Goal: Transaction & Acquisition: Purchase product/service

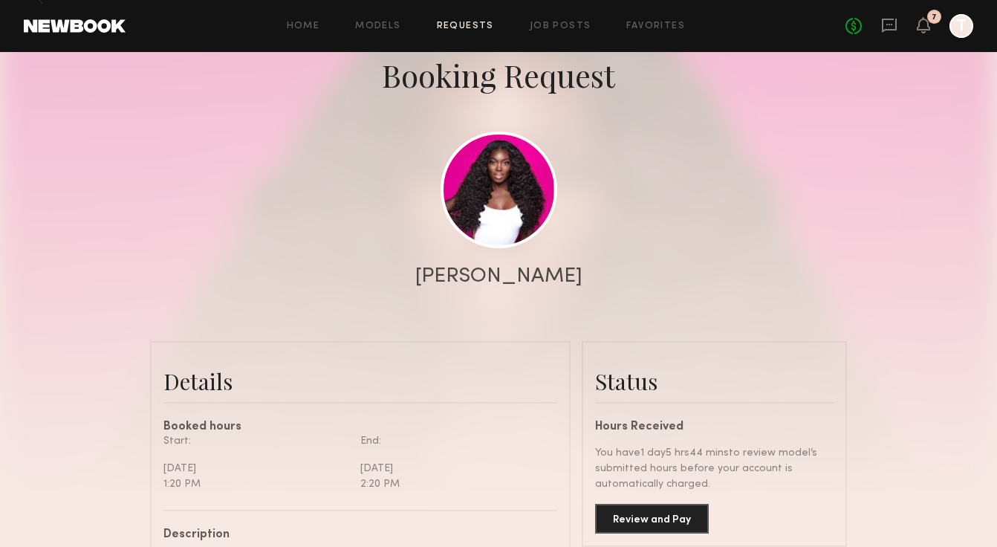
scroll to position [172, 0]
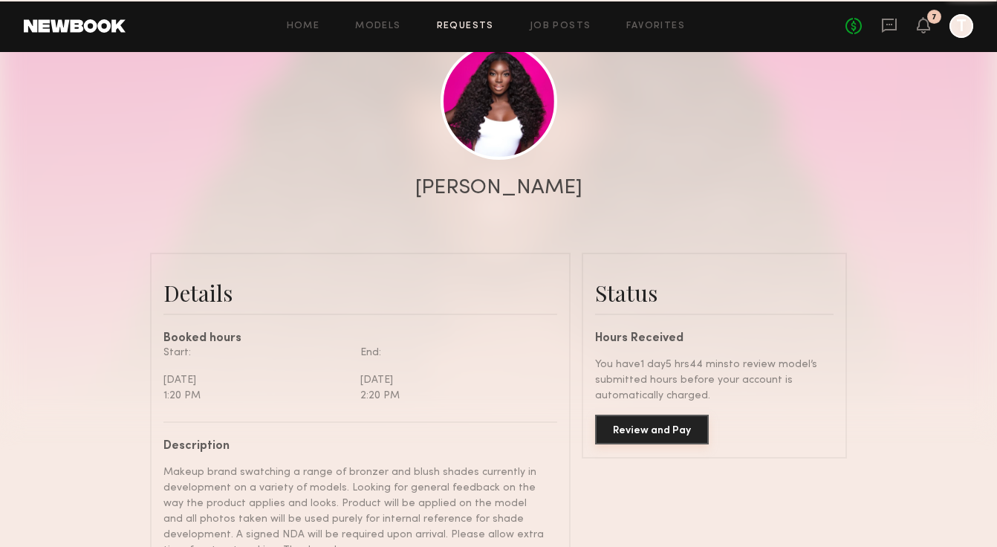
click at [652, 437] on button "Review and Pay" at bounding box center [652, 429] width 114 height 30
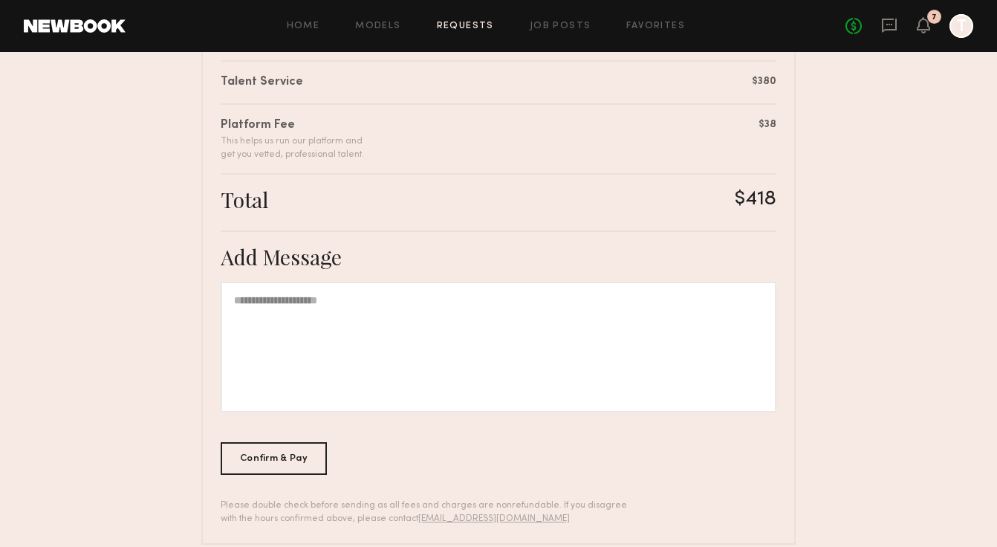
scroll to position [403, 0]
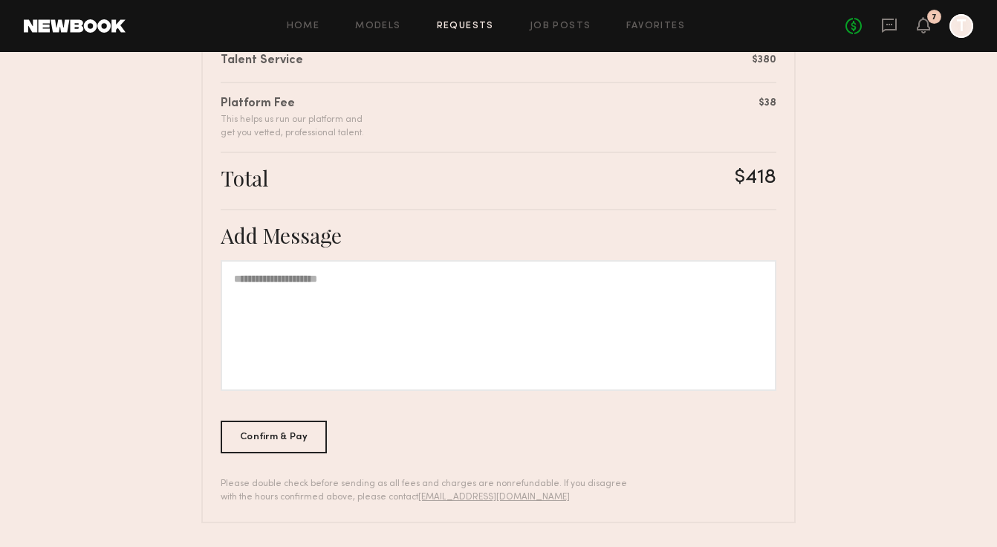
click at [463, 311] on div at bounding box center [499, 325] width 556 height 131
click at [287, 436] on div "Confirm & Pay" at bounding box center [274, 436] width 106 height 33
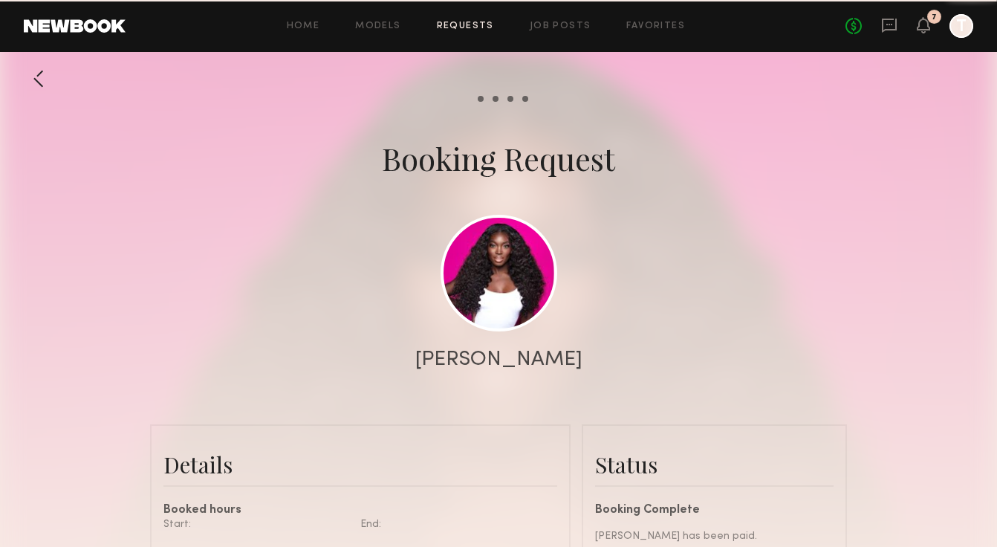
scroll to position [1223, 0]
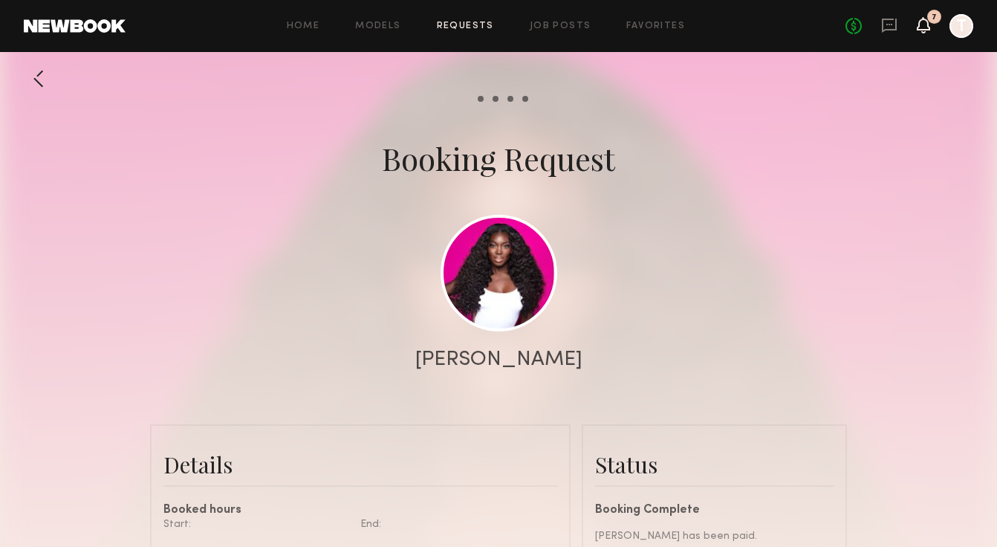
click at [924, 30] on icon at bounding box center [923, 24] width 12 height 10
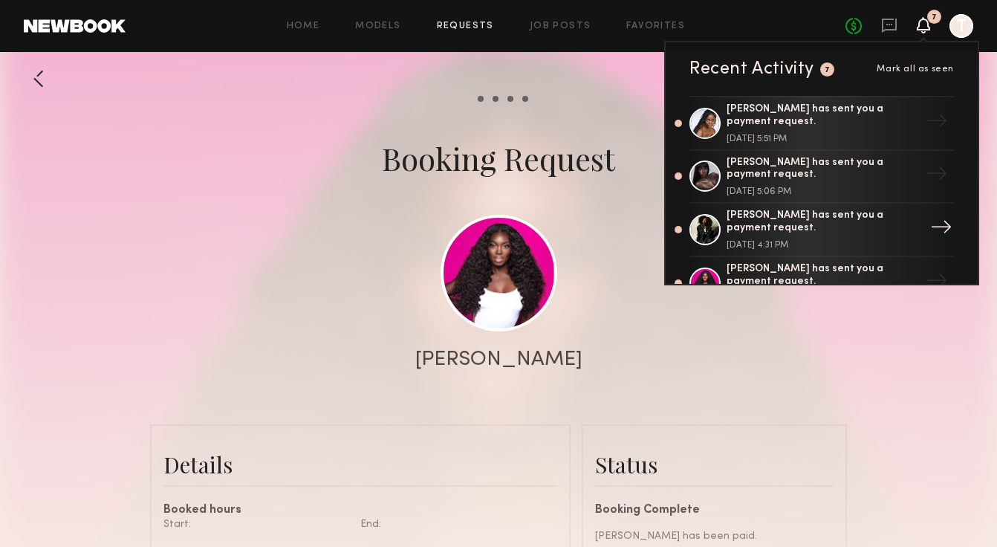
click at [833, 227] on div "[PERSON_NAME] has sent you a payment request." at bounding box center [822, 221] width 193 height 25
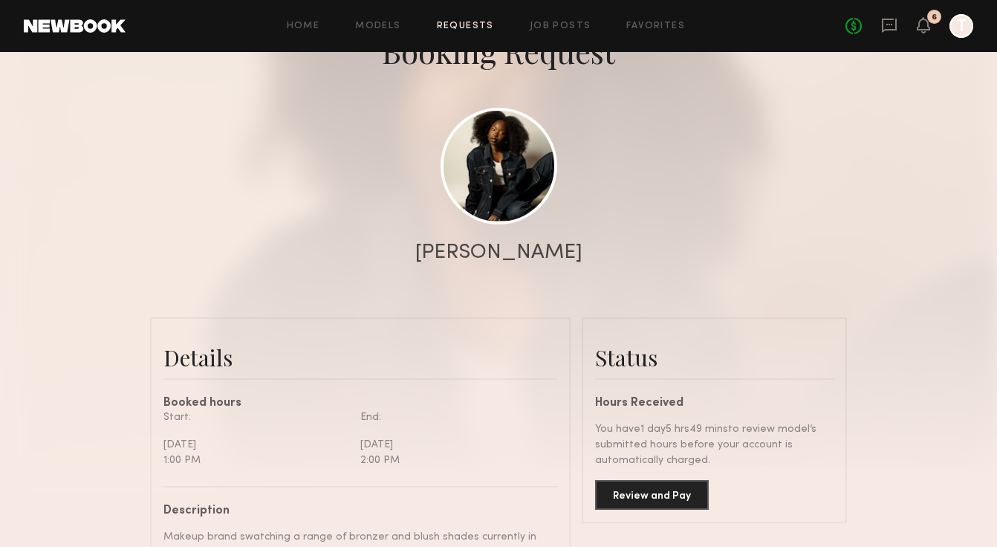
scroll to position [136, 0]
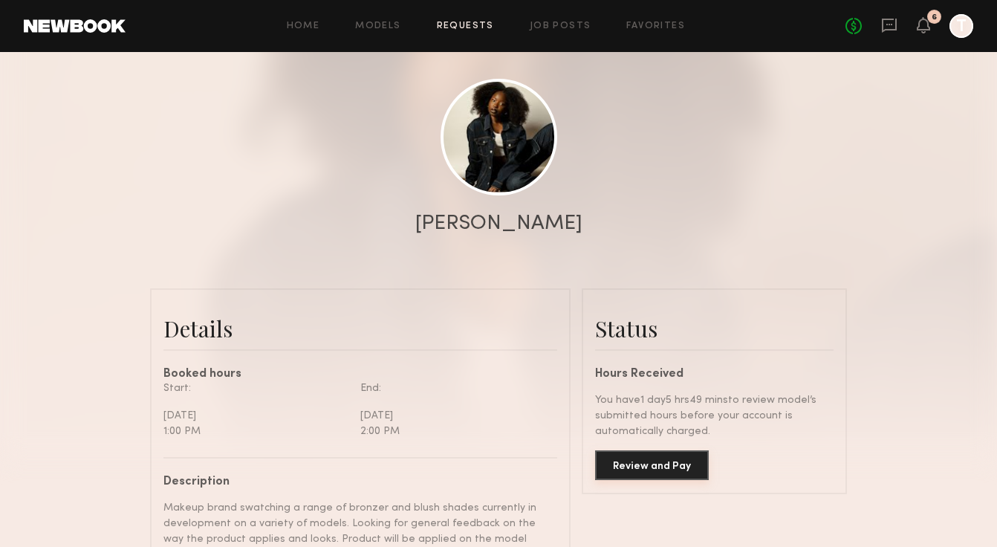
click at [654, 470] on button "Review and Pay" at bounding box center [652, 465] width 114 height 30
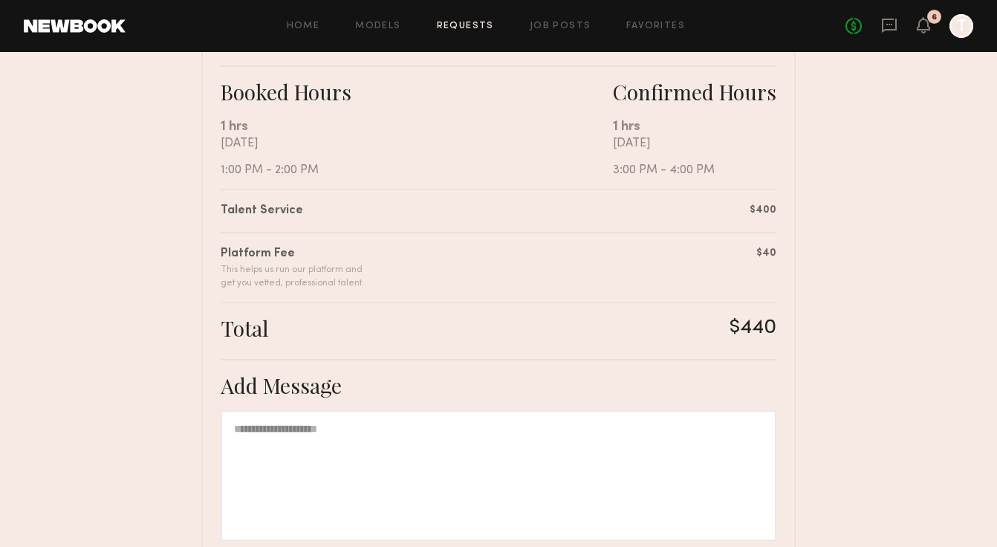
scroll to position [328, 0]
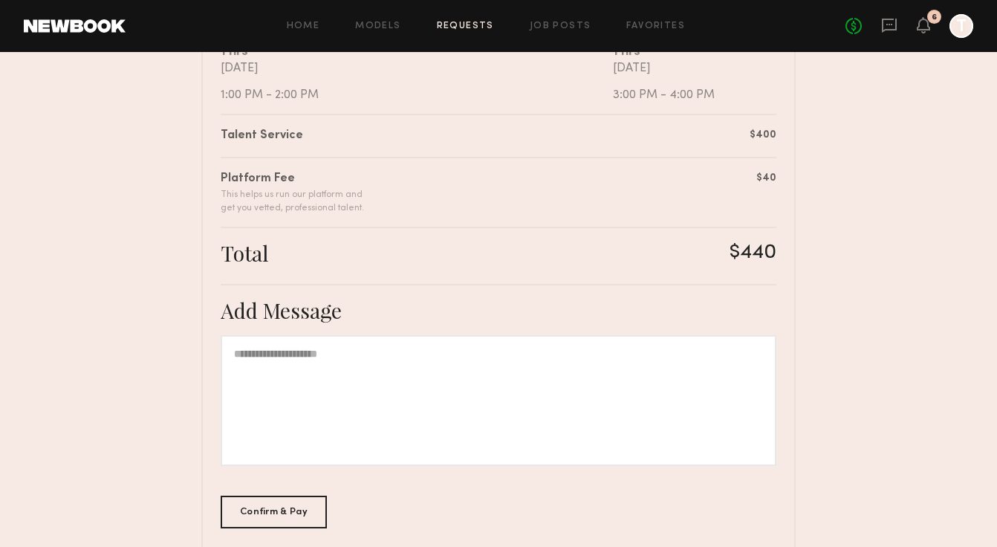
click at [319, 388] on div at bounding box center [499, 400] width 556 height 131
click at [258, 518] on div "Confirm & Pay" at bounding box center [274, 511] width 106 height 33
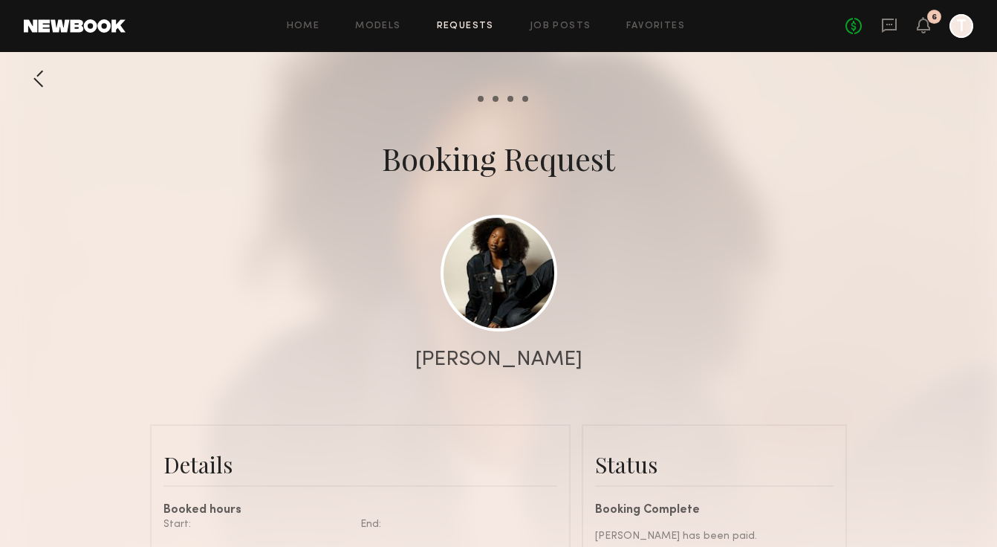
scroll to position [1190, 0]
click at [925, 20] on icon at bounding box center [923, 24] width 12 height 10
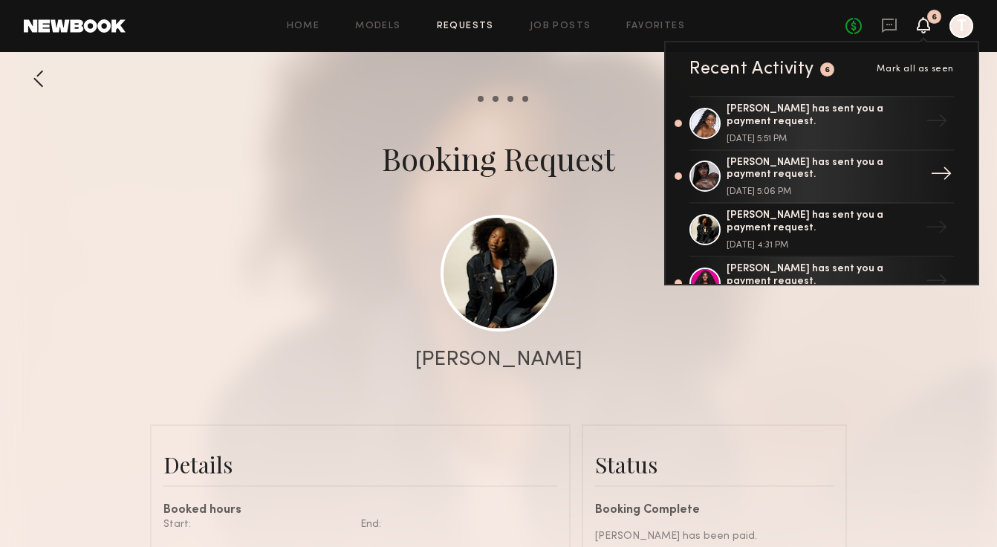
click at [818, 177] on div "[PERSON_NAME] has sent you a payment request. [DATE] 5:06 PM" at bounding box center [822, 177] width 193 height 40
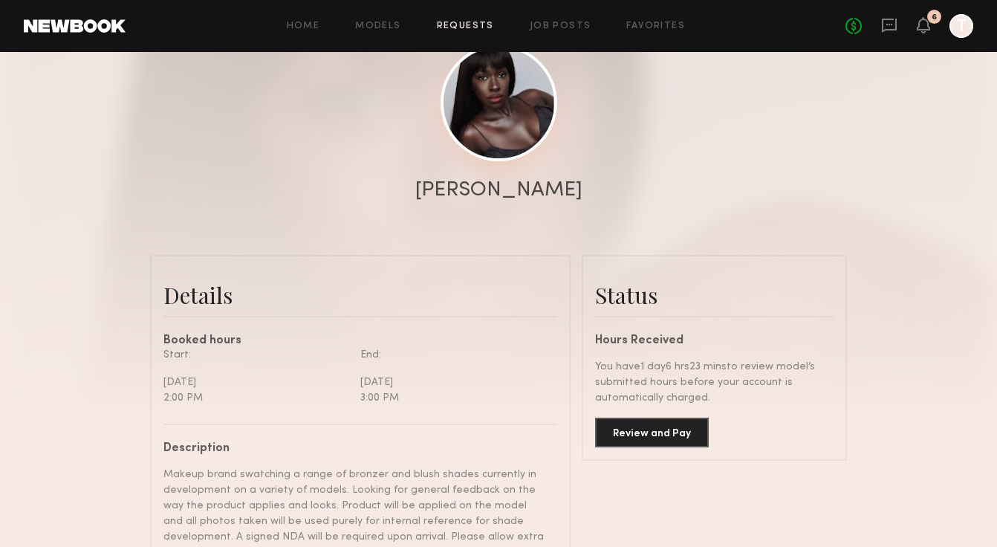
scroll to position [278, 0]
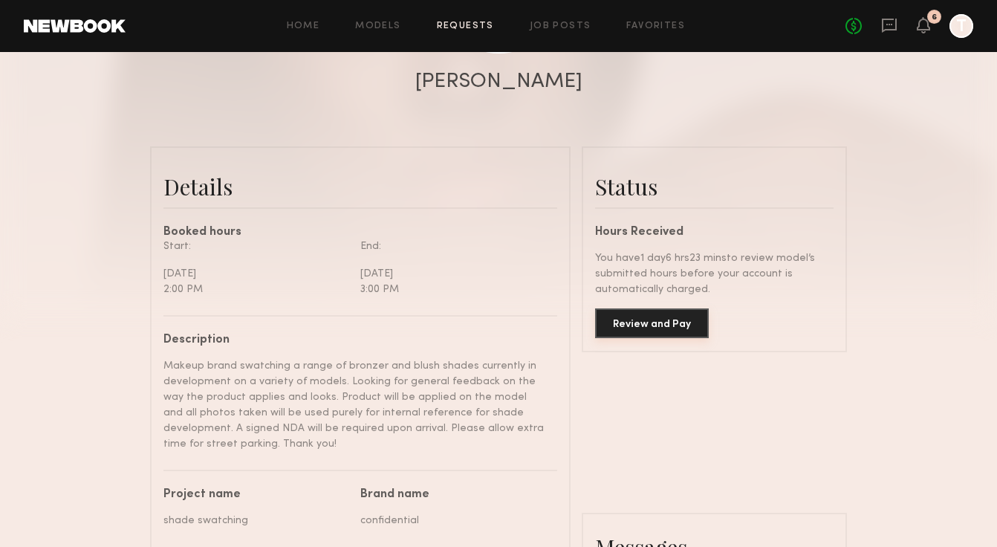
click at [651, 313] on button "Review and Pay" at bounding box center [652, 323] width 114 height 30
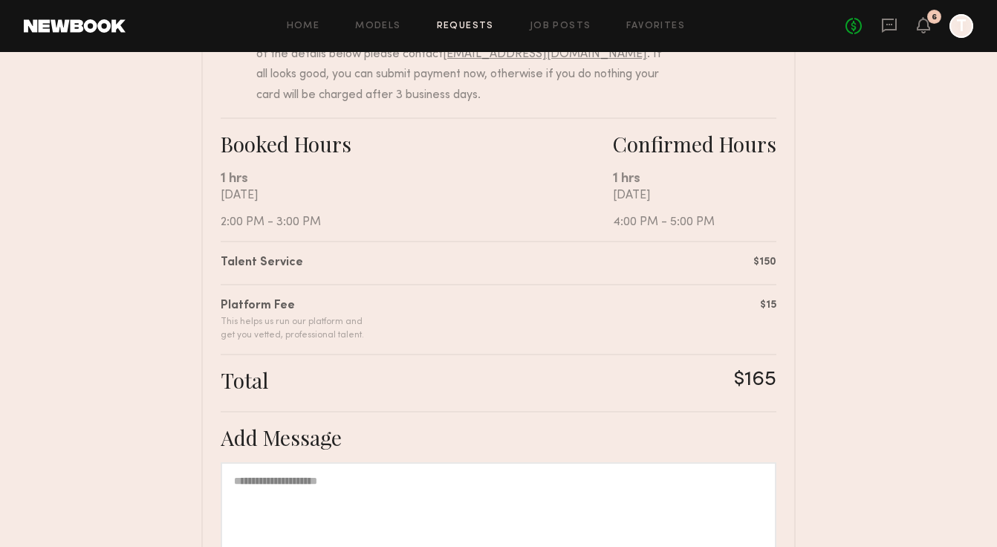
scroll to position [229, 0]
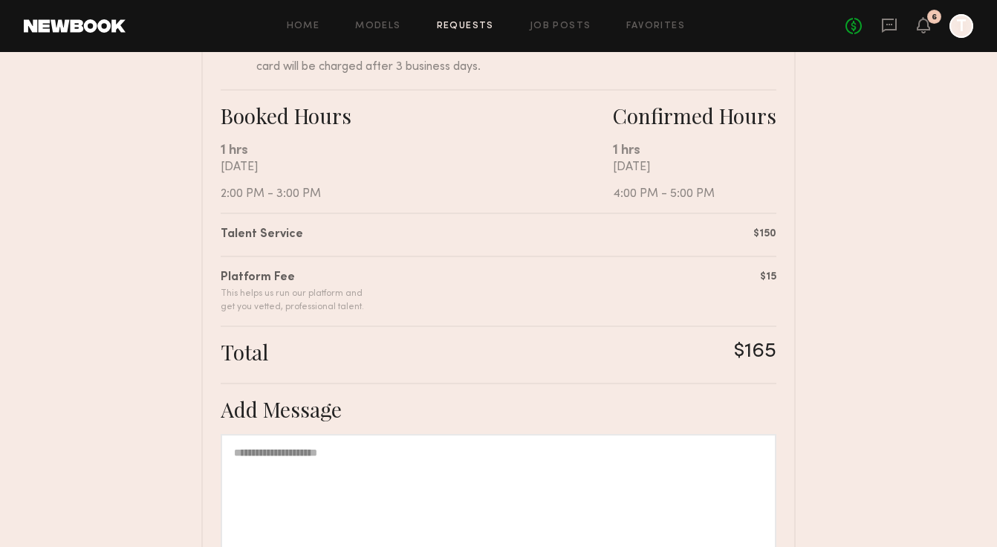
click at [283, 461] on div at bounding box center [499, 499] width 556 height 131
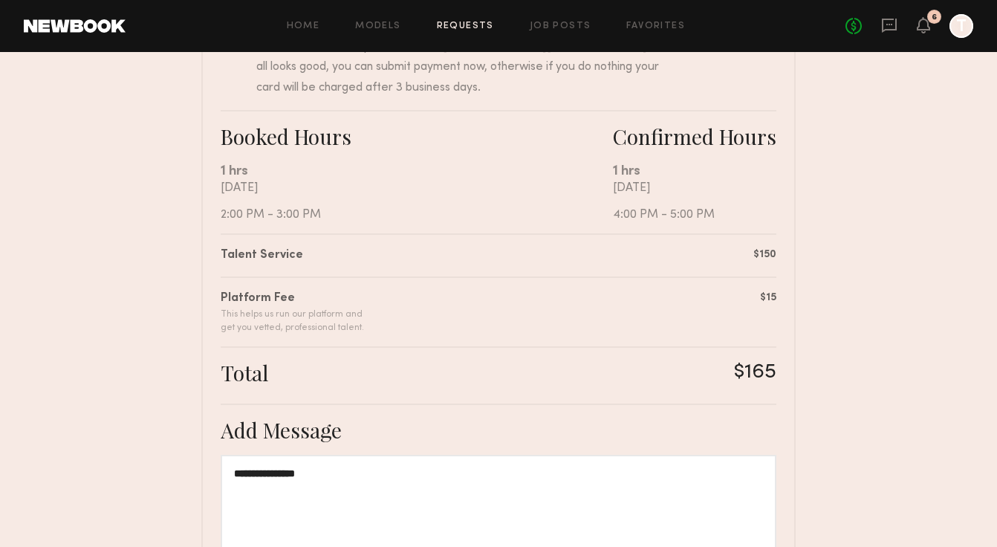
scroll to position [403, 0]
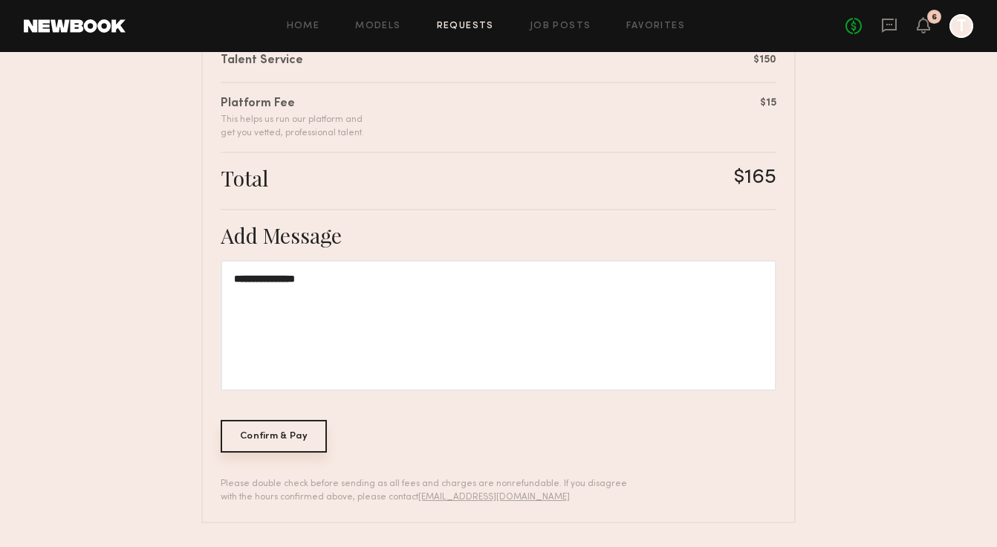
click at [289, 437] on div "Confirm & Pay" at bounding box center [274, 436] width 106 height 33
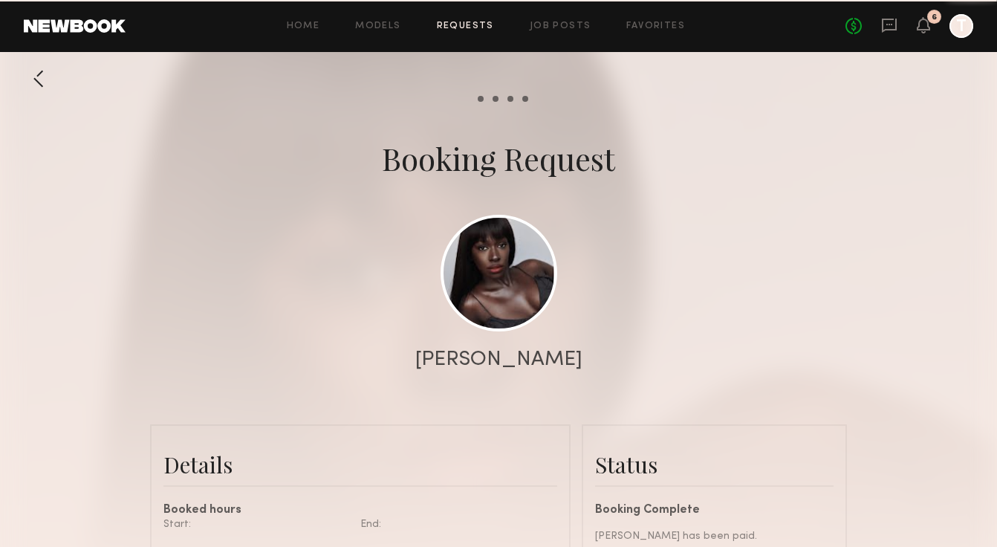
scroll to position [1383, 0]
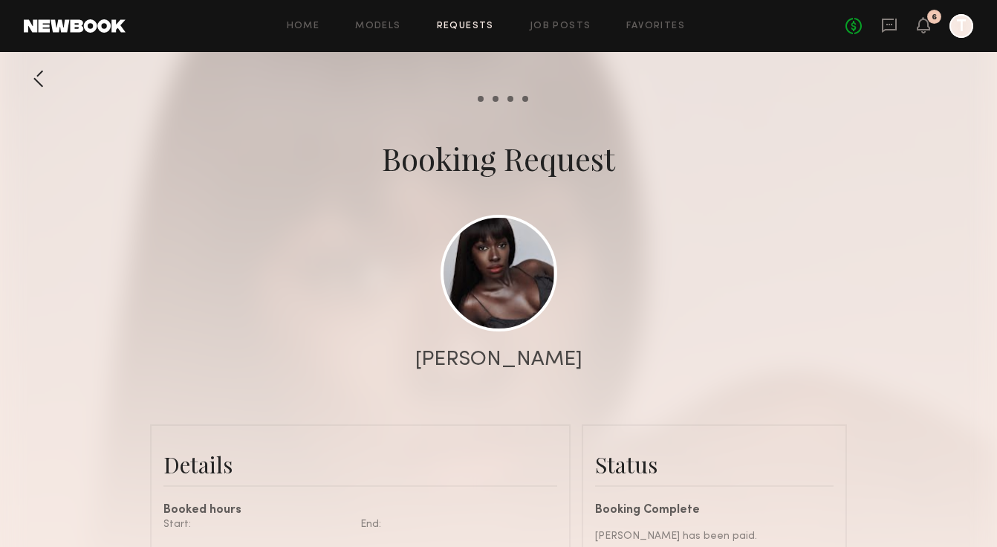
click at [916, 29] on div "No fees up to $5,000 6 T" at bounding box center [909, 26] width 128 height 24
click at [924, 29] on icon at bounding box center [923, 24] width 12 height 10
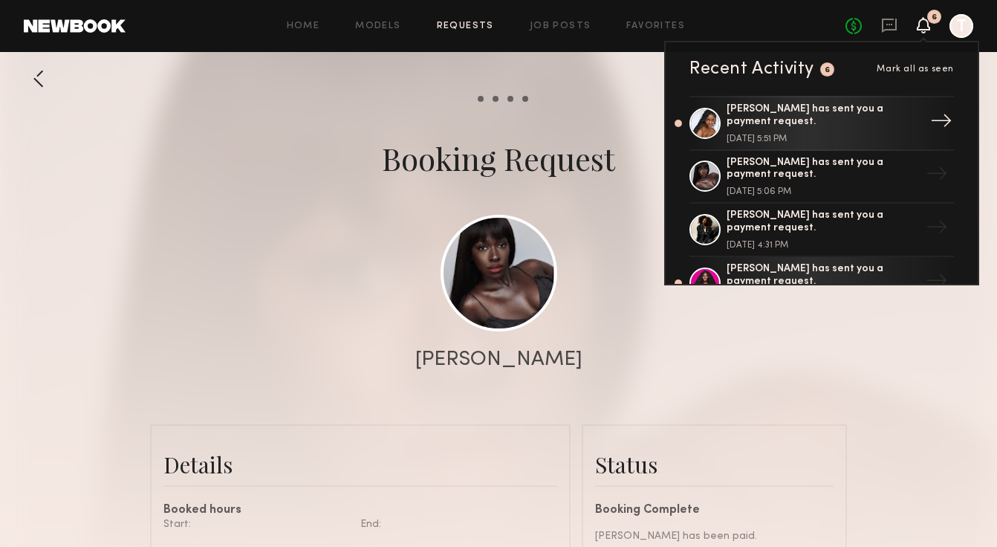
click at [761, 114] on div "[PERSON_NAME] has sent you a payment request." at bounding box center [822, 115] width 193 height 25
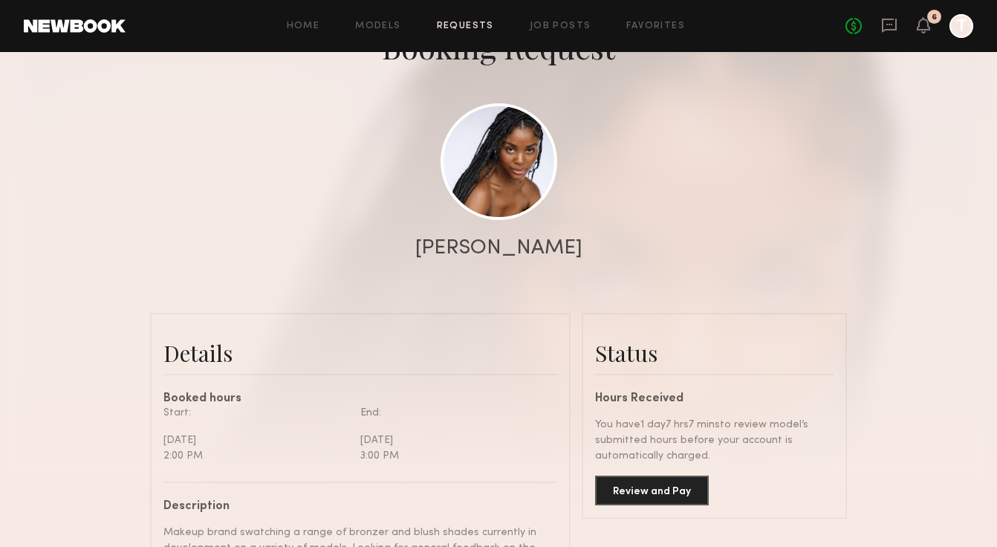
scroll to position [294, 0]
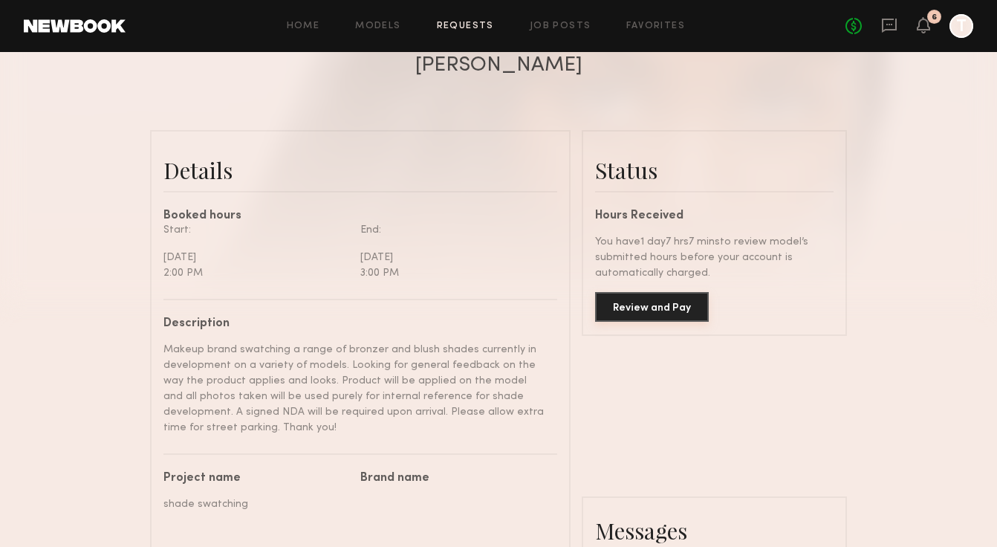
click at [638, 311] on button "Review and Pay" at bounding box center [652, 307] width 114 height 30
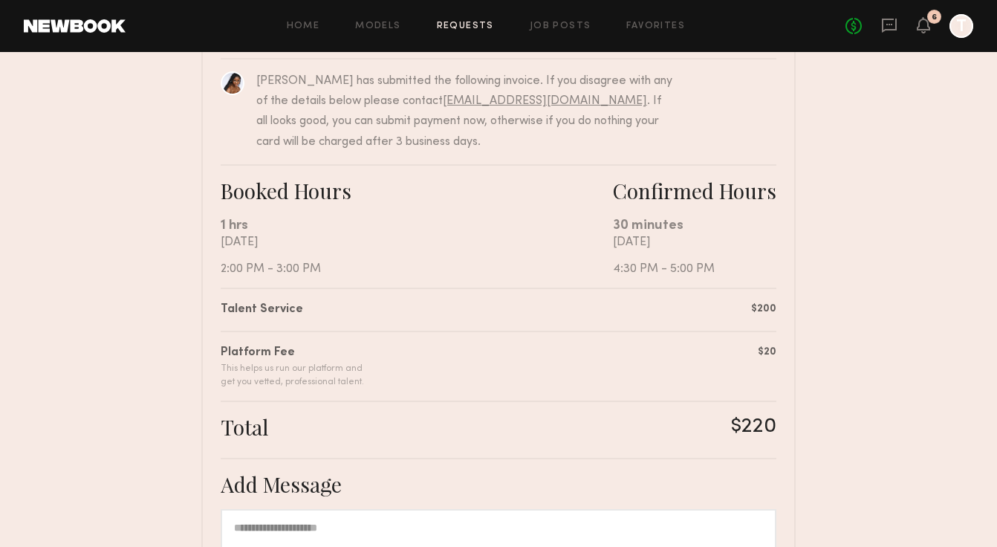
scroll to position [403, 0]
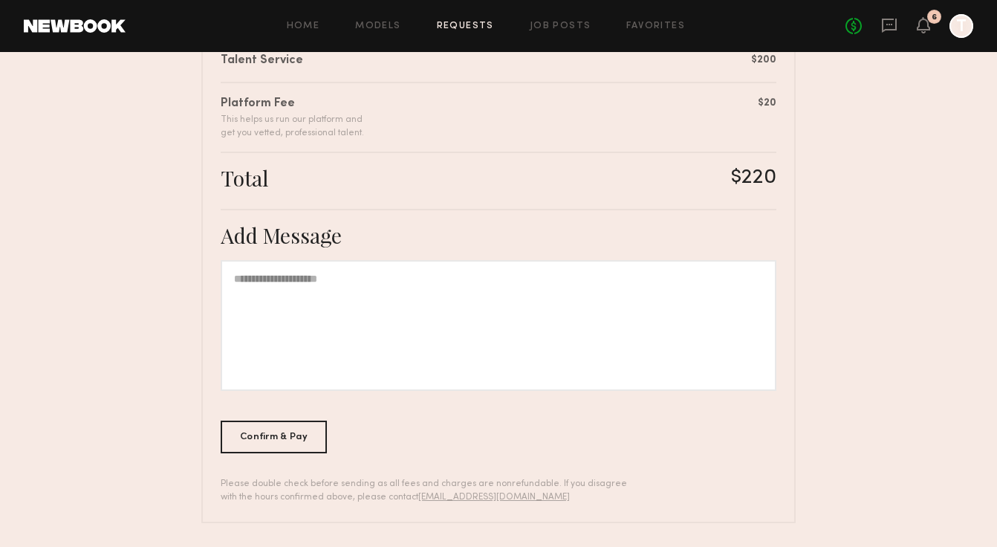
click at [296, 293] on div at bounding box center [499, 325] width 556 height 131
click at [297, 436] on div "Confirm & Pay" at bounding box center [274, 436] width 106 height 33
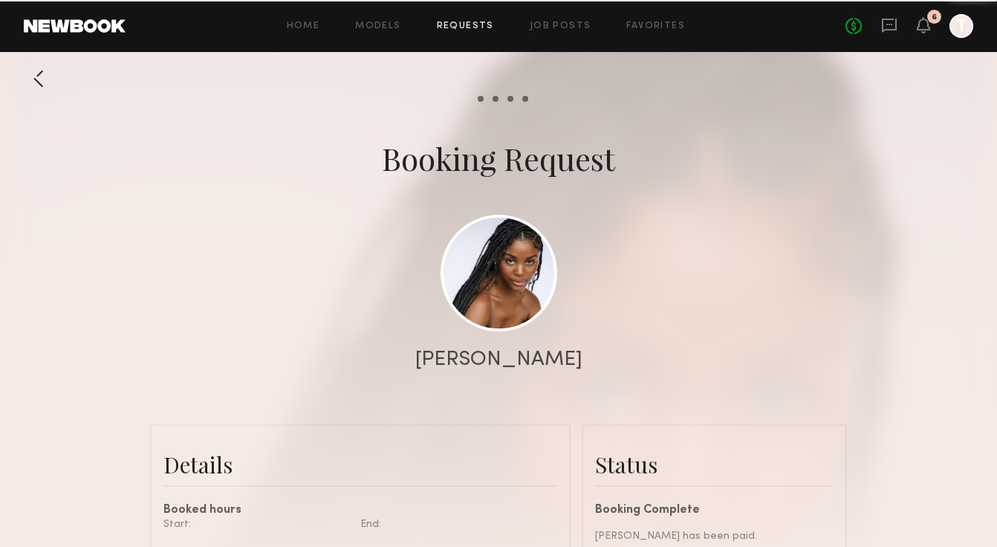
scroll to position [1400, 0]
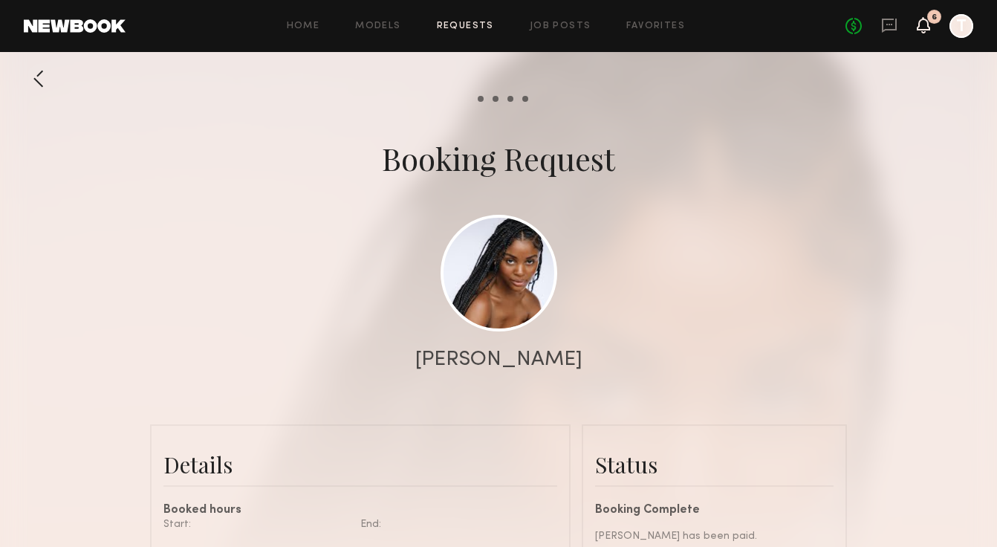
click at [924, 31] on icon at bounding box center [923, 32] width 4 height 2
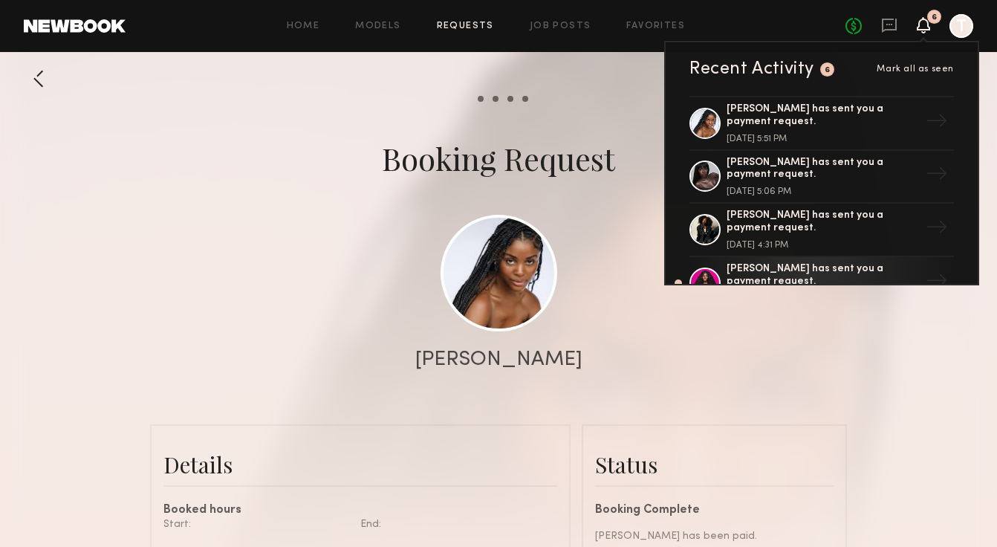
click at [937, 68] on span "Mark all as seen" at bounding box center [914, 69] width 77 height 9
